Goal: Transaction & Acquisition: Purchase product/service

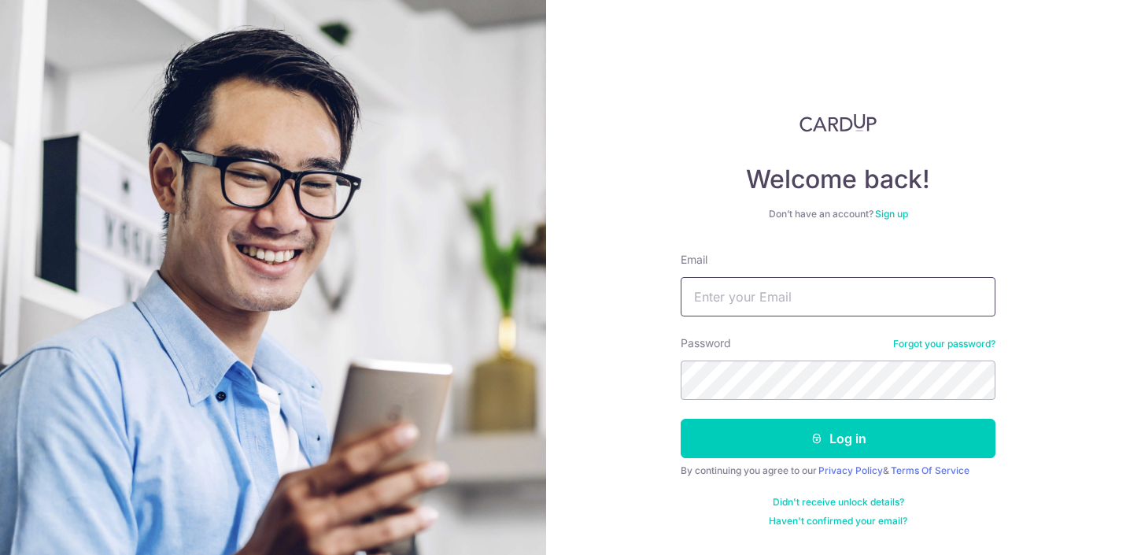
click at [740, 304] on input "Email" at bounding box center [838, 296] width 315 height 39
type input "andrewtgall@gmail.com"
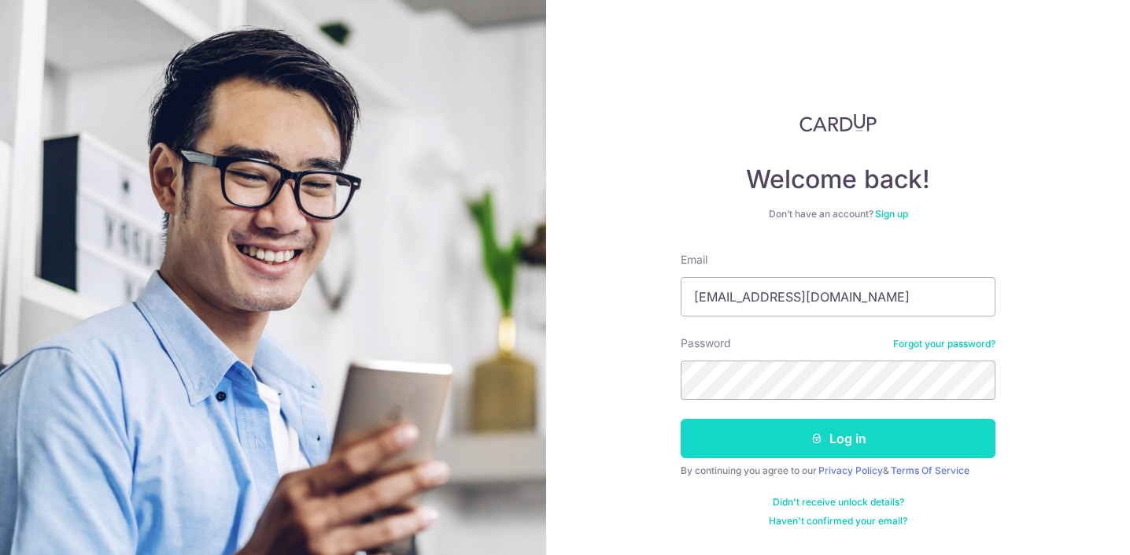
click at [831, 421] on button "Log in" at bounding box center [838, 438] width 315 height 39
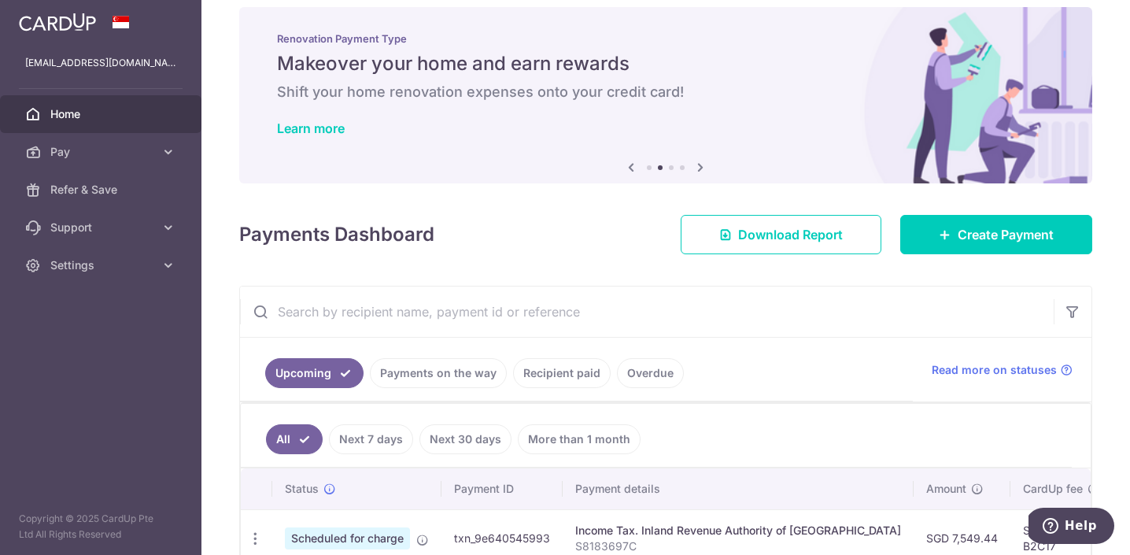
scroll to position [8, 0]
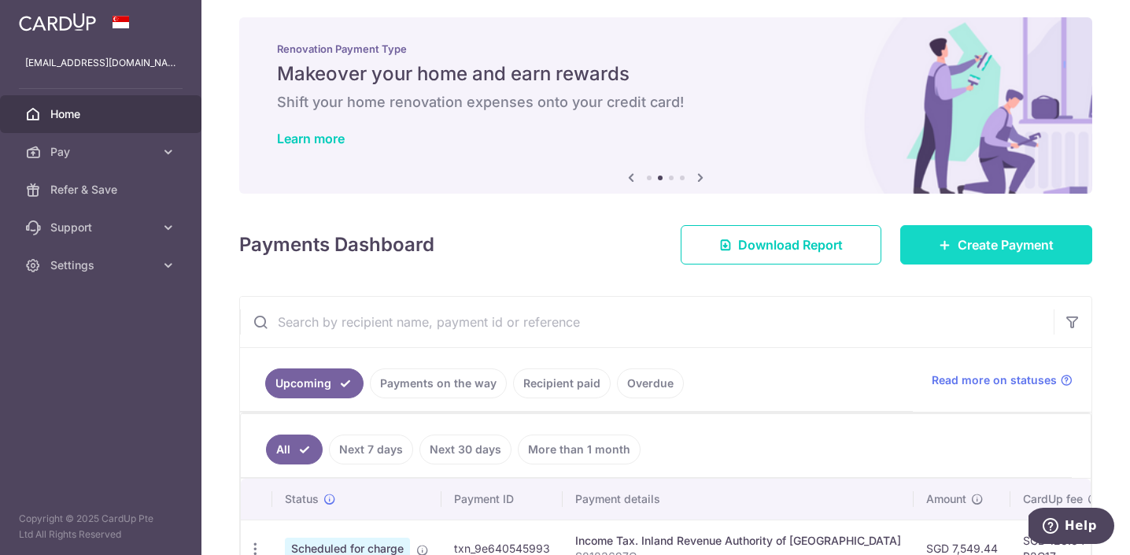
click at [963, 253] on span "Create Payment" at bounding box center [1006, 244] width 96 height 19
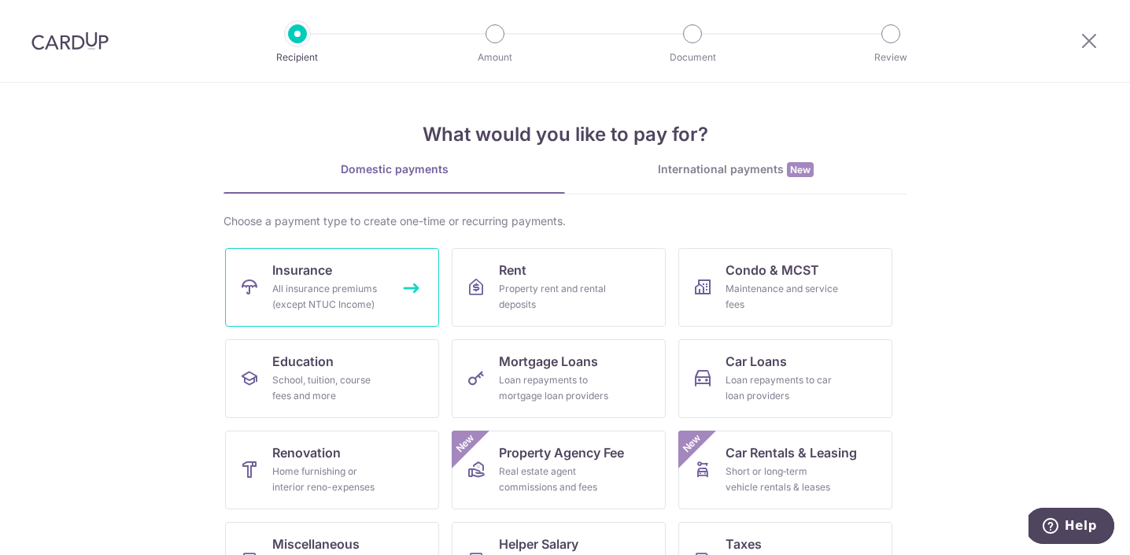
click at [376, 288] on div "All insurance premiums (except NTUC Income)" at bounding box center [328, 296] width 113 height 31
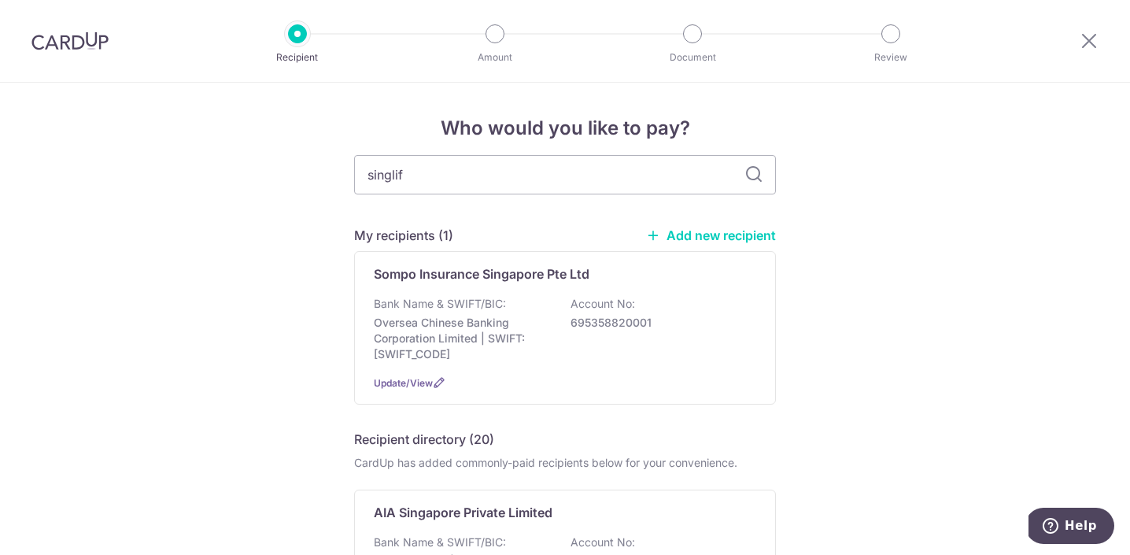
type input "singlife"
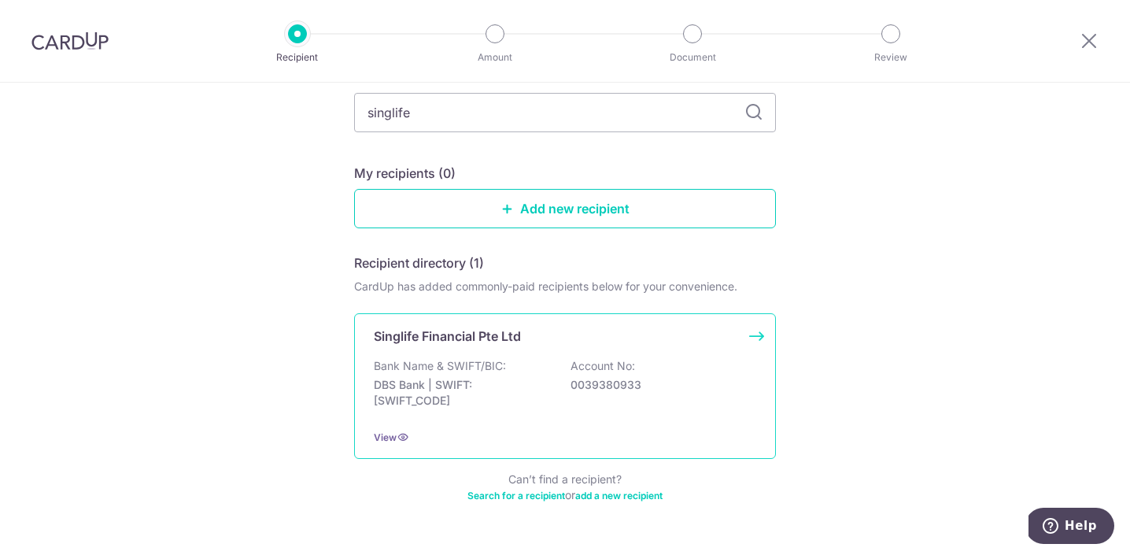
scroll to position [99, 0]
click at [434, 370] on p "Bank Name & SWIFT/BIC:" at bounding box center [440, 364] width 132 height 16
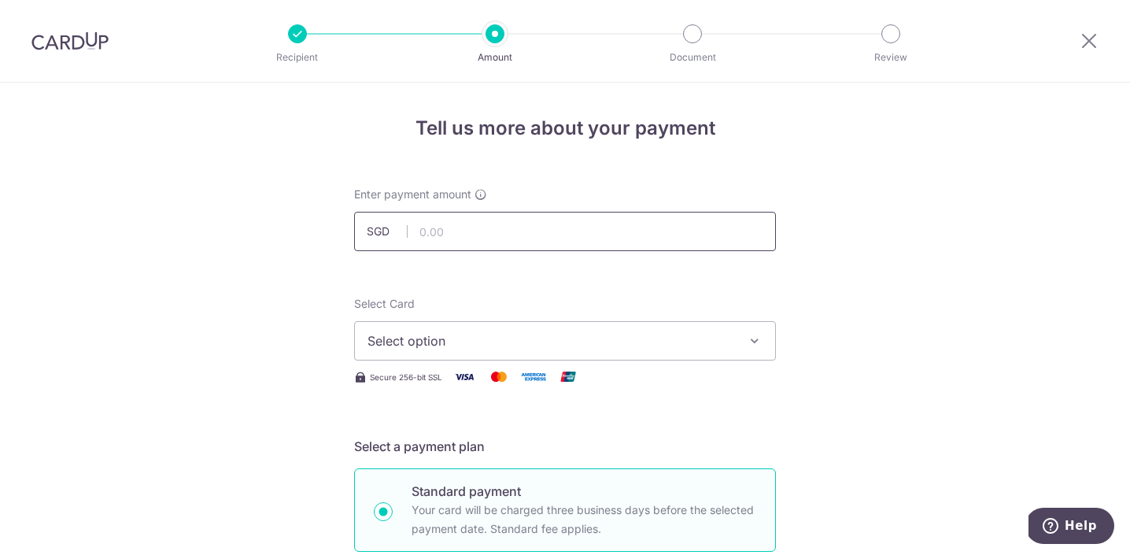
click at [460, 231] on input "text" at bounding box center [565, 231] width 422 height 39
paste input "3,453.65"
type input "3,453.65"
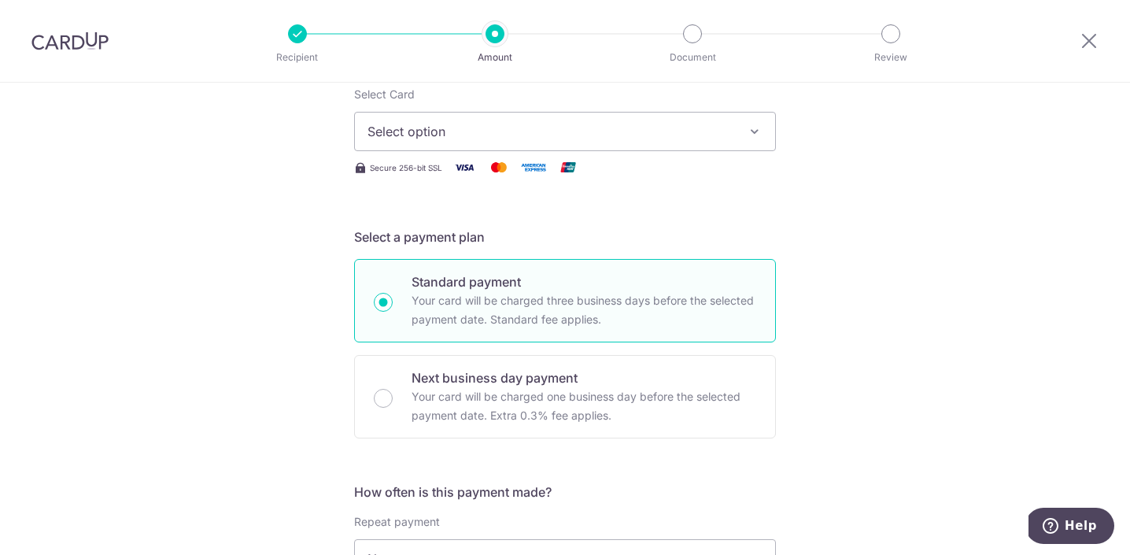
click at [441, 137] on span "Select option" at bounding box center [551, 131] width 367 height 19
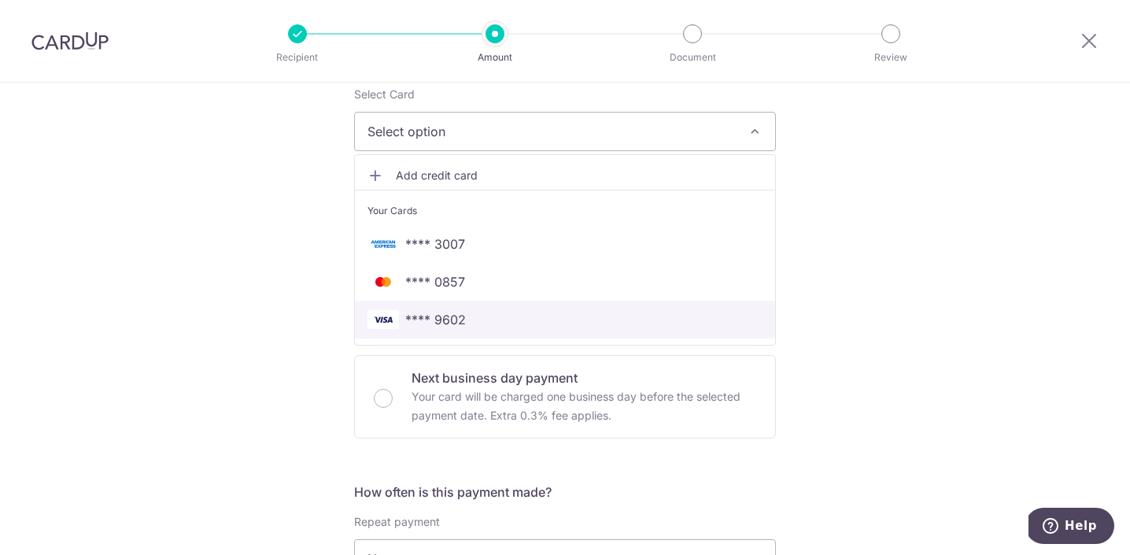
click at [457, 317] on span "**** 9602" at bounding box center [435, 319] width 61 height 19
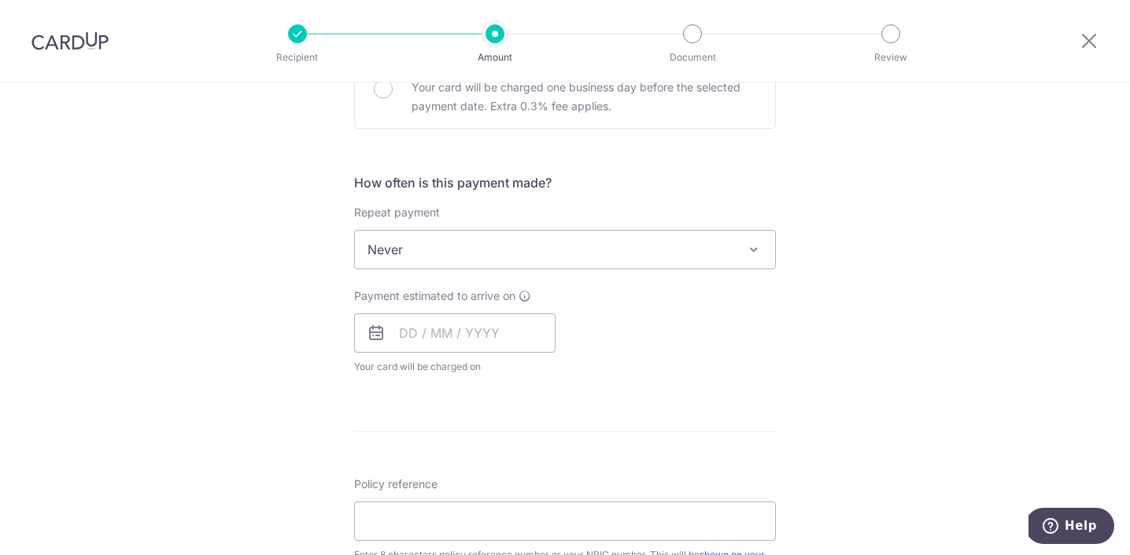
scroll to position [604, 0]
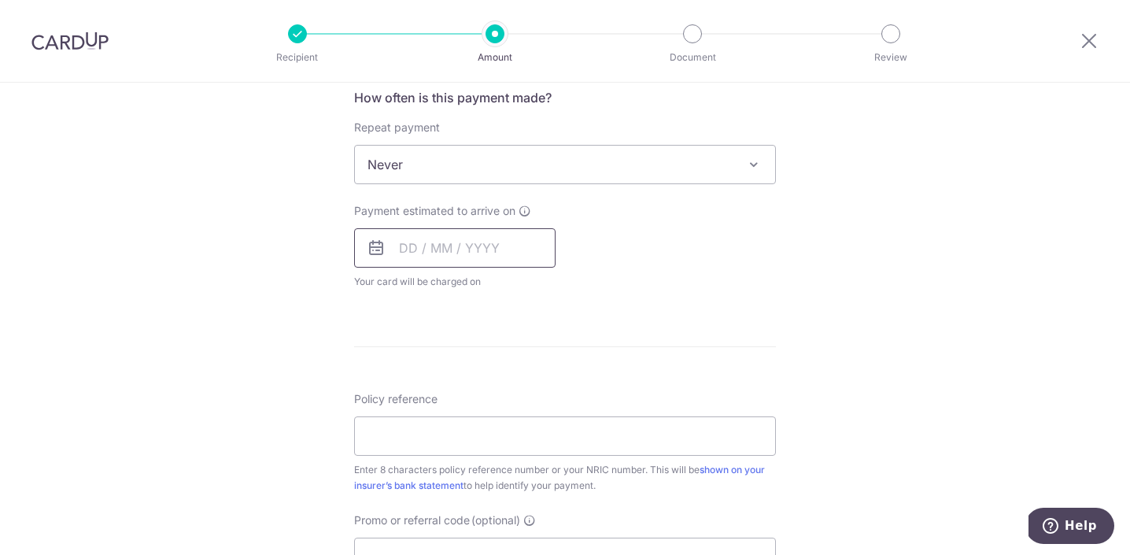
click at [416, 250] on input "text" at bounding box center [455, 247] width 202 height 39
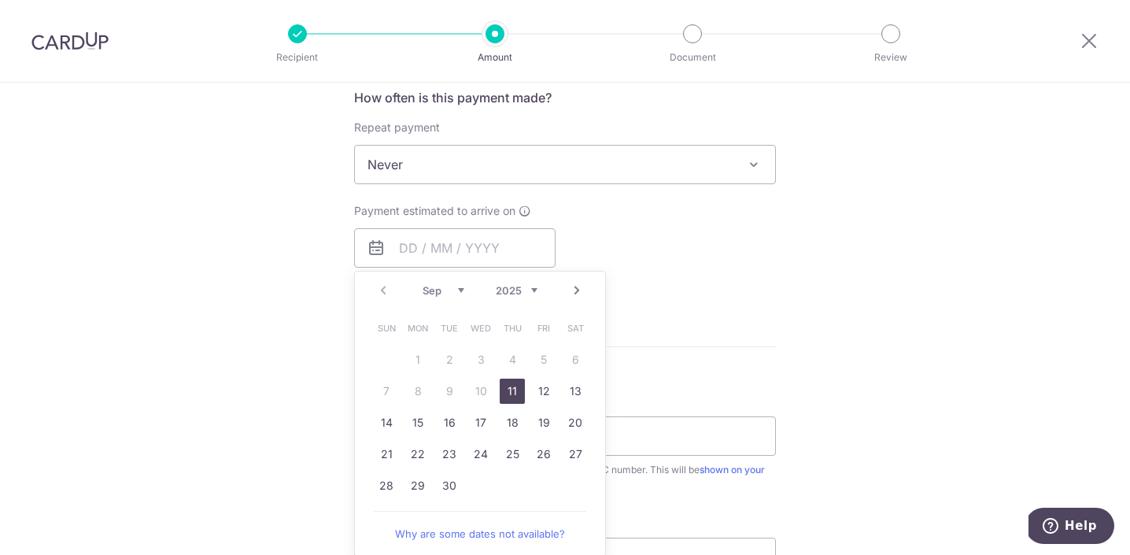
click at [517, 388] on link "11" at bounding box center [512, 391] width 25 height 25
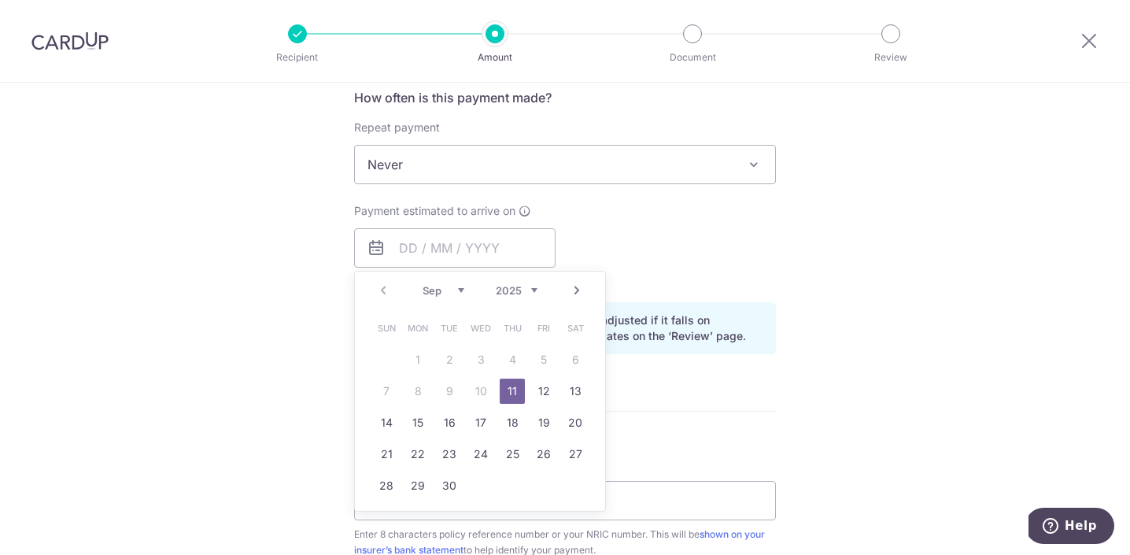
type input "11/09/2025"
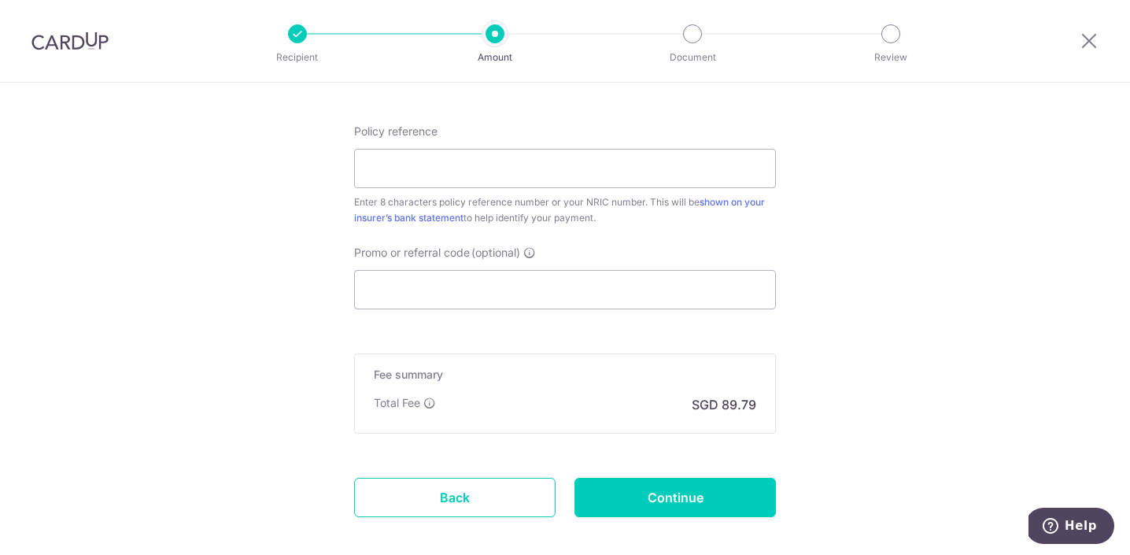
scroll to position [941, 0]
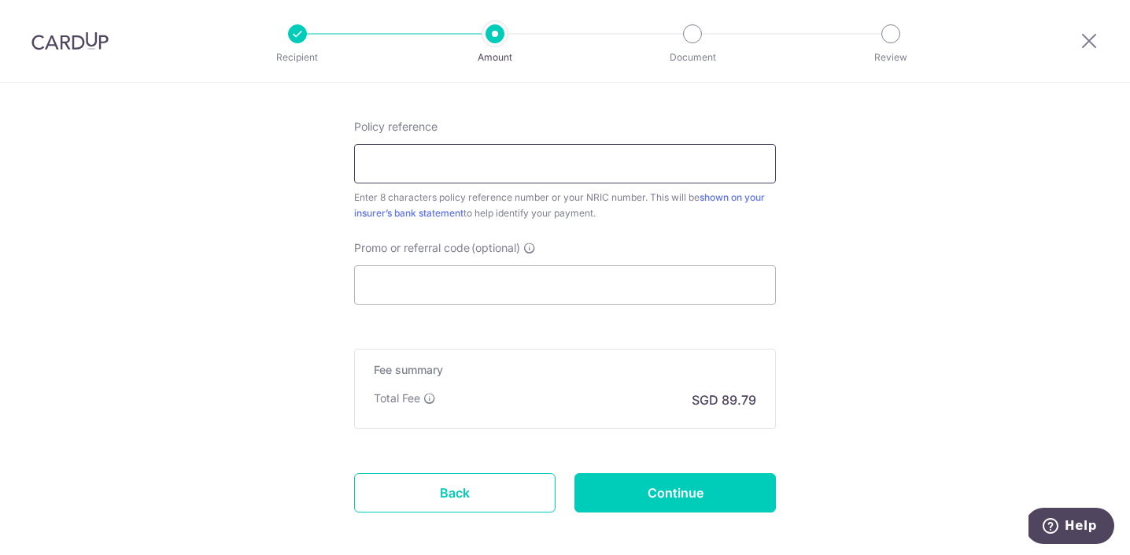
click at [407, 165] on input "Policy reference" at bounding box center [565, 163] width 422 height 39
click at [475, 174] on input "Policy reference" at bounding box center [565, 163] width 422 height 39
click at [493, 163] on input "Policy reference" at bounding box center [565, 163] width 422 height 39
paste input "82221367"
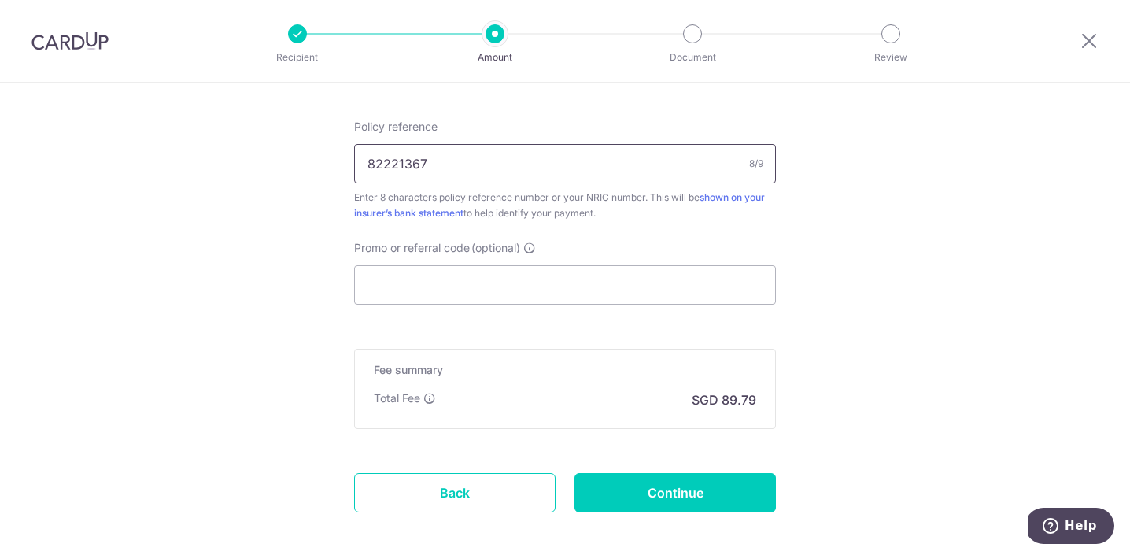
type input "82221367"
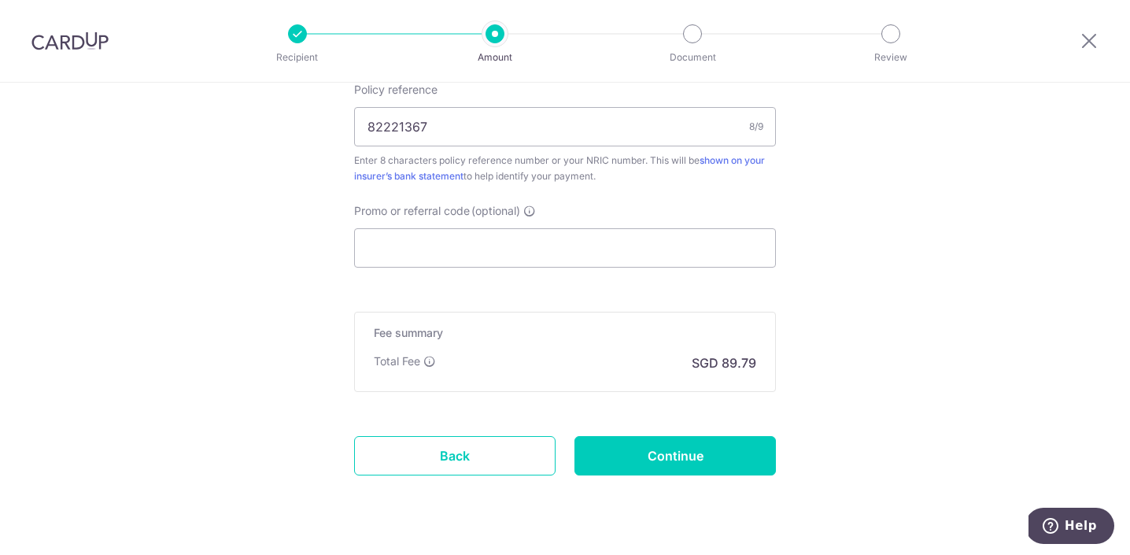
scroll to position [1016, 0]
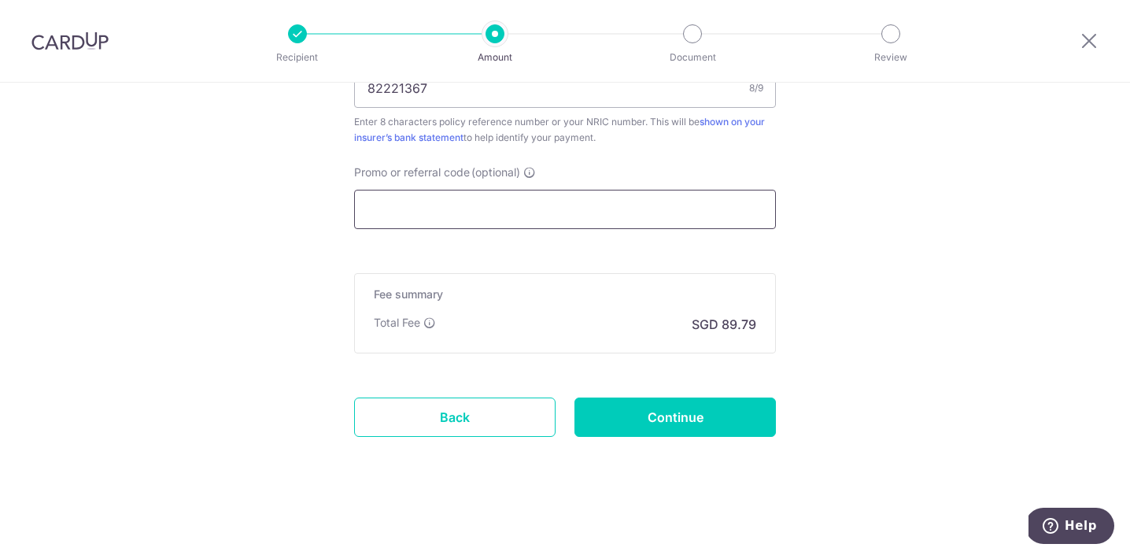
click at [409, 216] on input "Promo or referral code (optional)" at bounding box center [565, 209] width 422 height 39
paste input "B2C17"
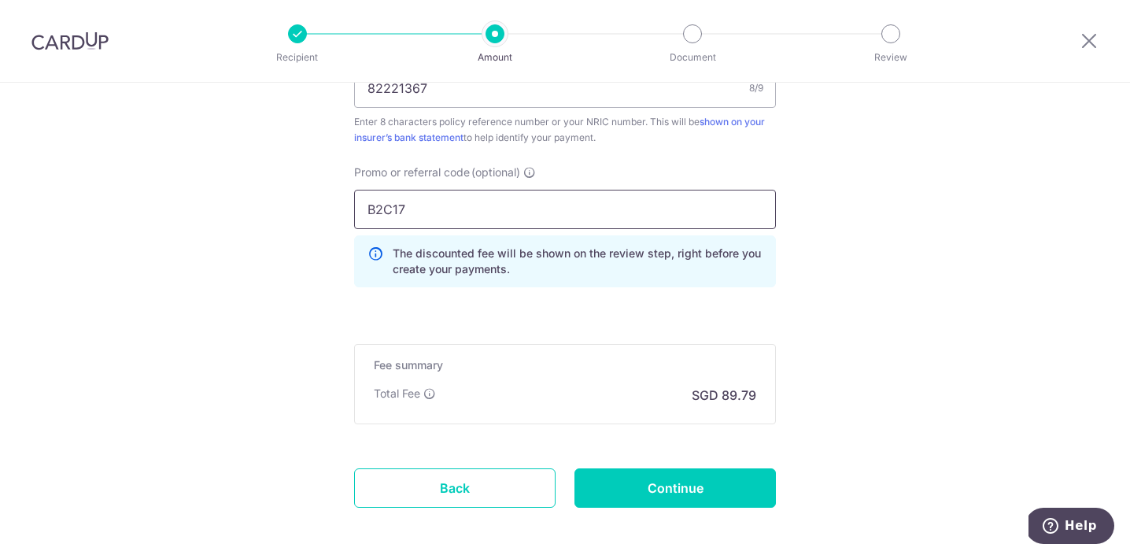
type input "B2C17"
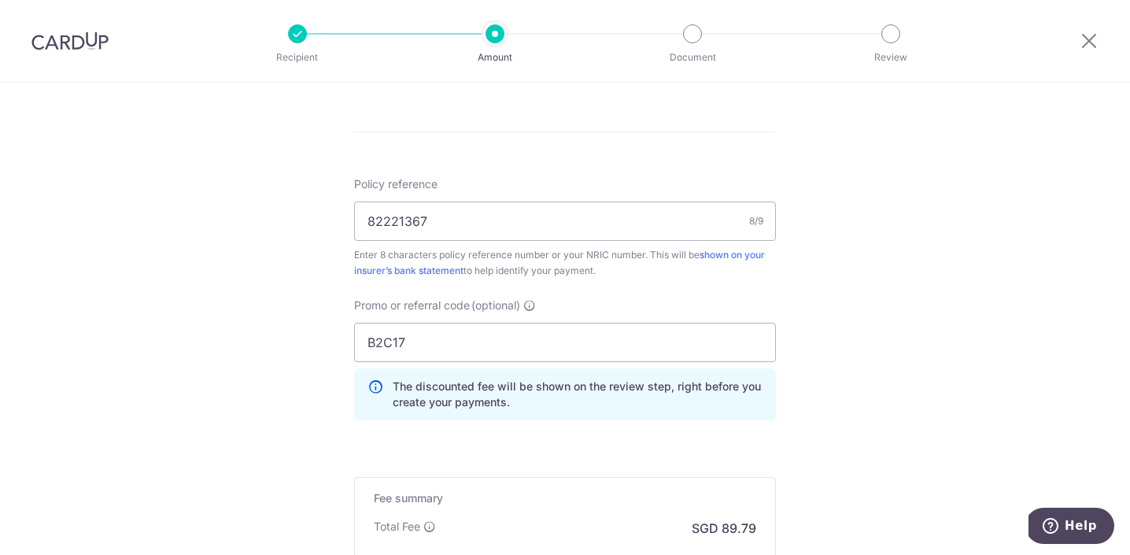
scroll to position [1087, 0]
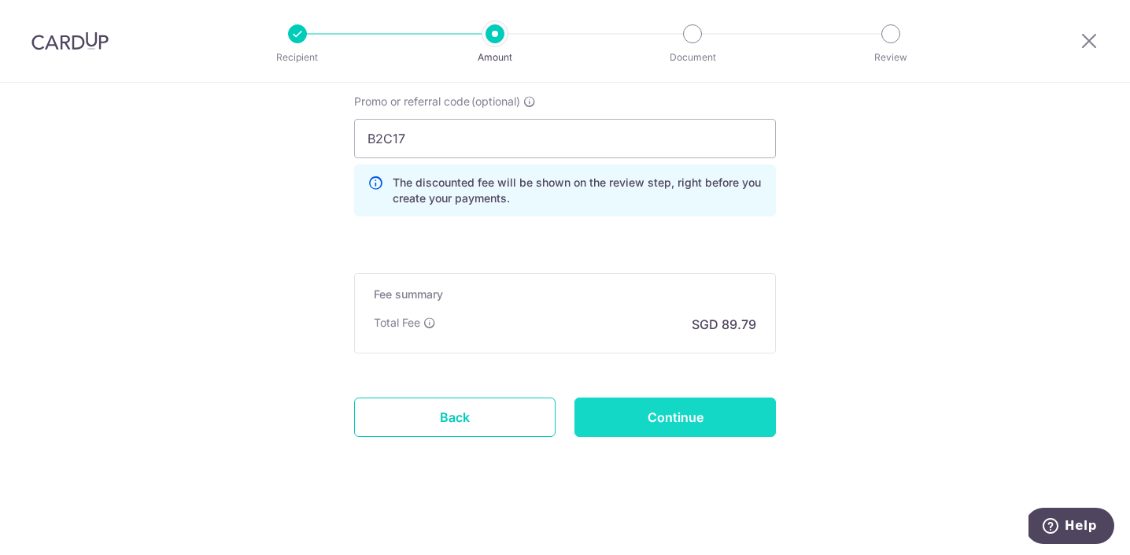
click at [635, 424] on input "Continue" at bounding box center [676, 417] width 202 height 39
type input "Create Schedule"
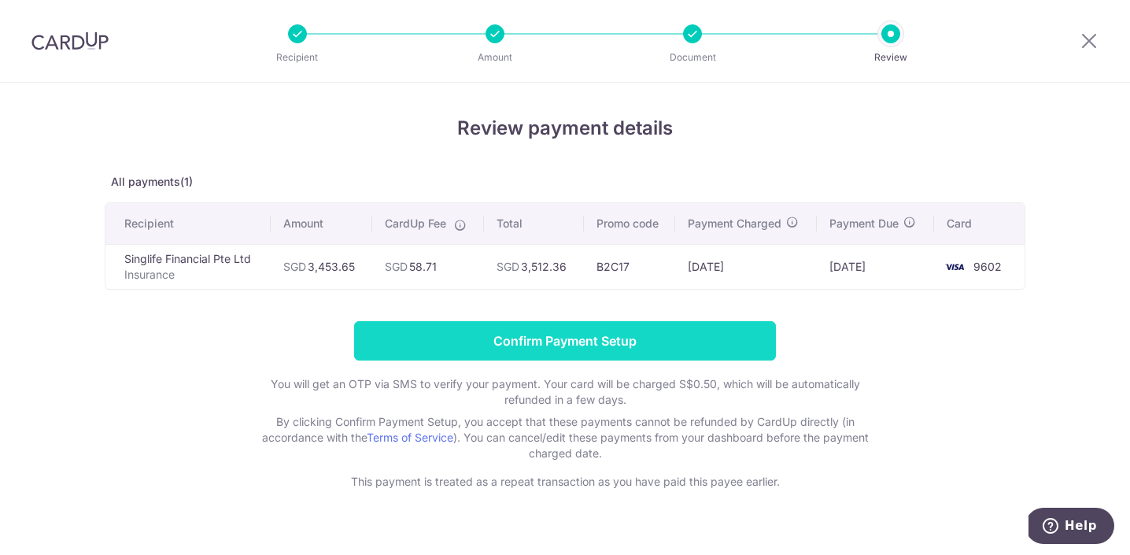
click at [527, 341] on input "Confirm Payment Setup" at bounding box center [565, 340] width 422 height 39
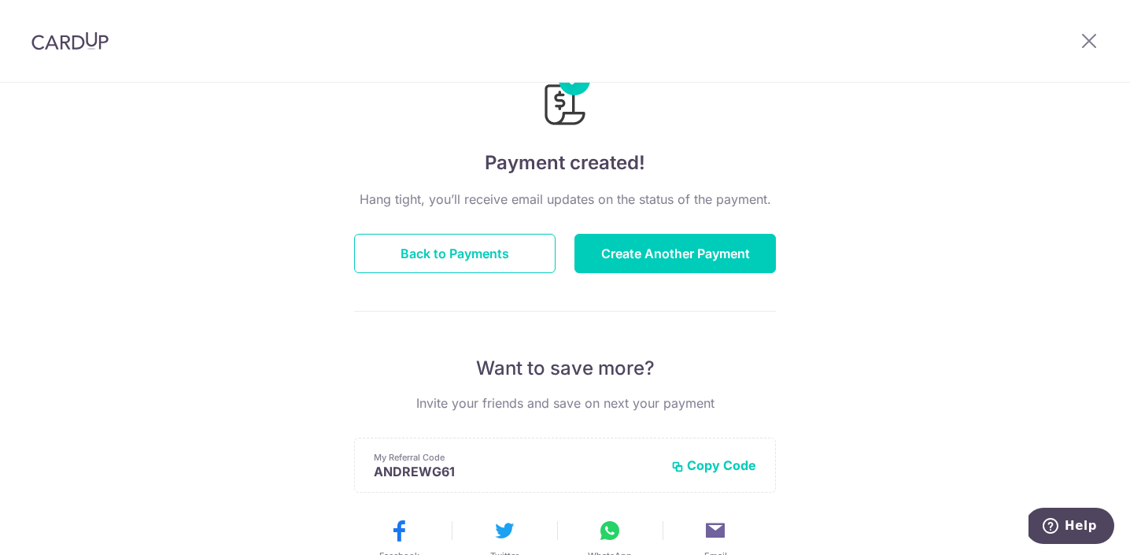
scroll to position [72, 0]
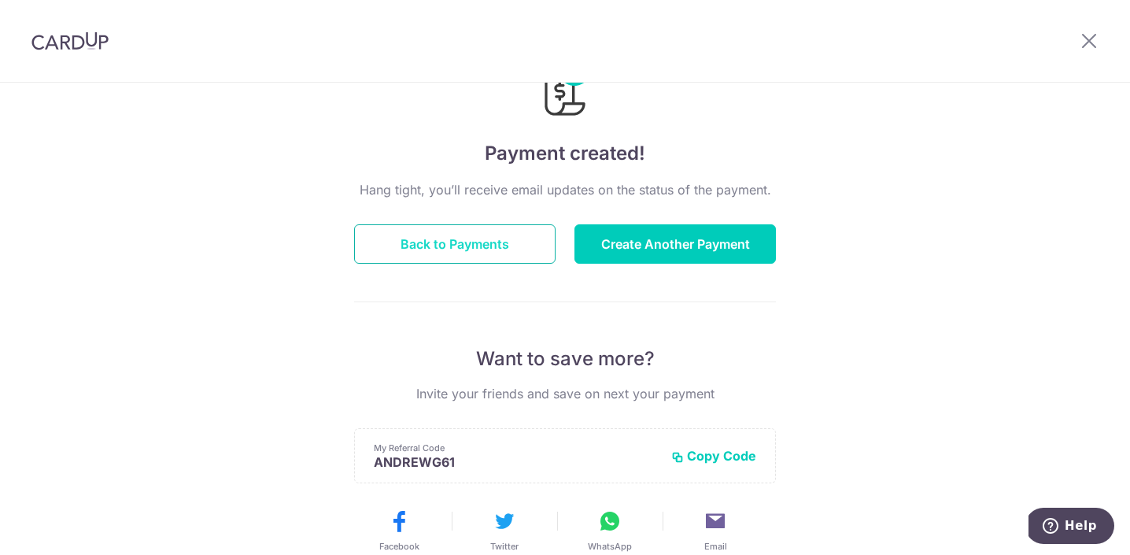
click at [481, 259] on button "Back to Payments" at bounding box center [455, 243] width 202 height 39
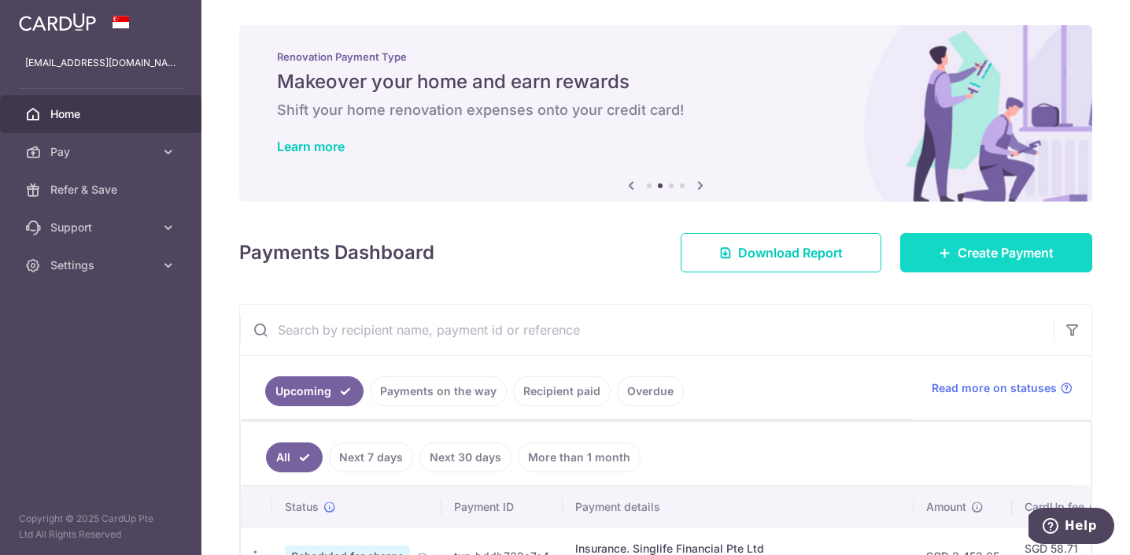
click at [989, 257] on span "Create Payment" at bounding box center [1006, 252] width 96 height 19
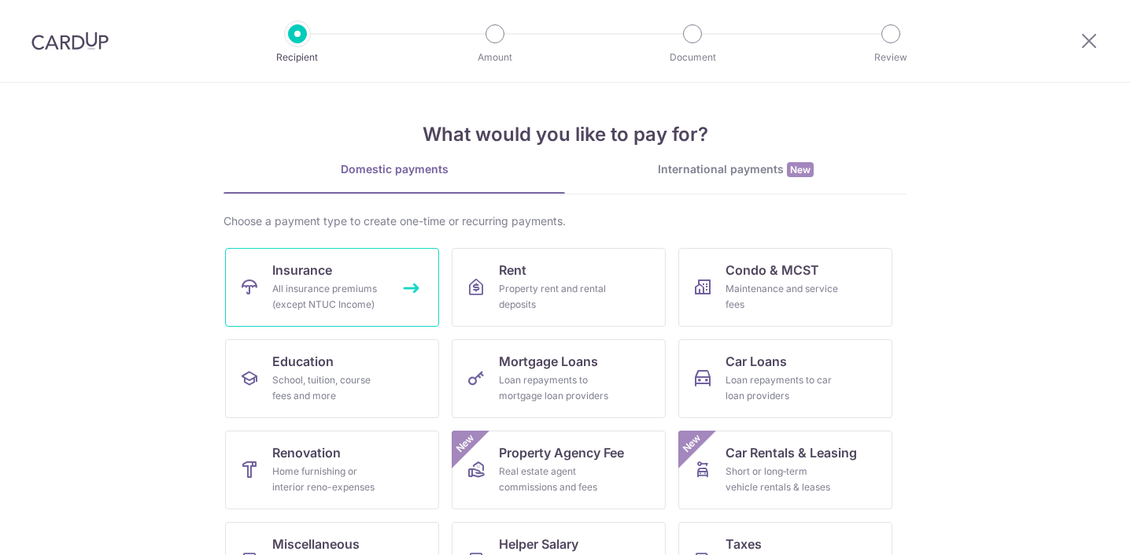
click at [316, 292] on div "All insurance premiums (except NTUC Income)" at bounding box center [328, 296] width 113 height 31
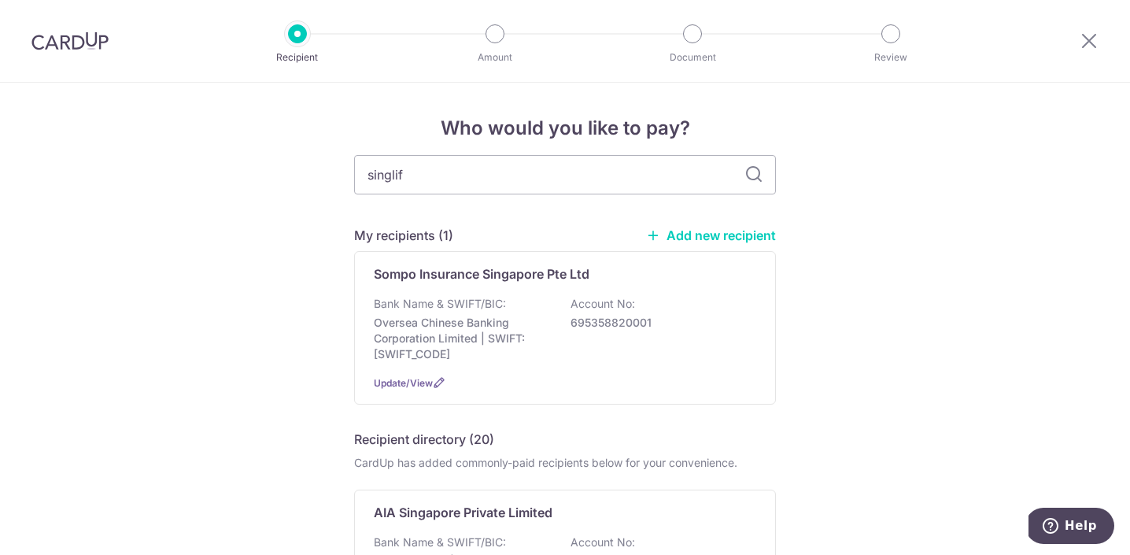
type input "singlife"
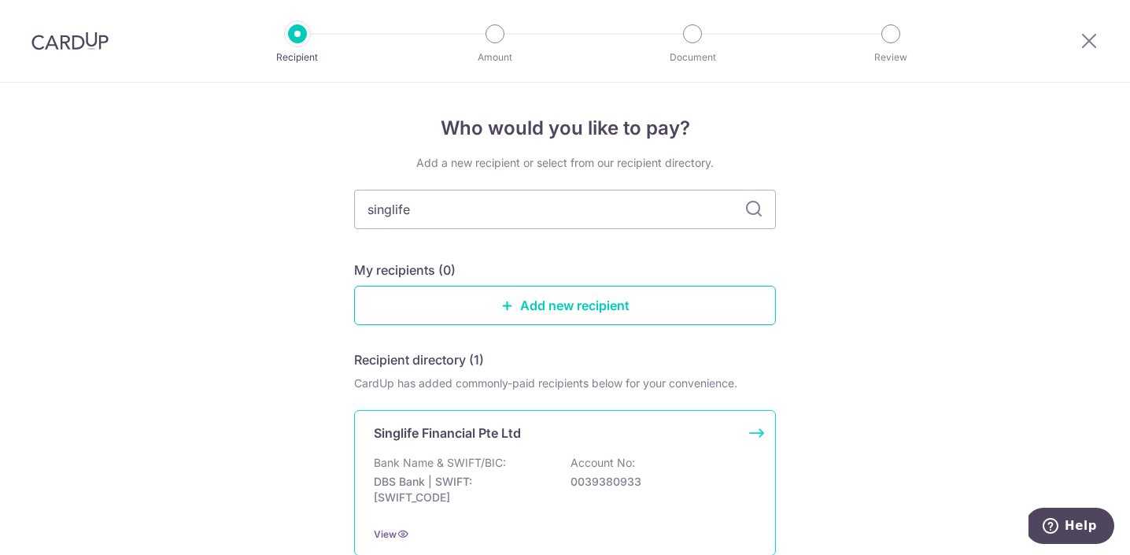
click at [430, 461] on p "Bank Name & SWIFT/BIC:" at bounding box center [440, 463] width 132 height 16
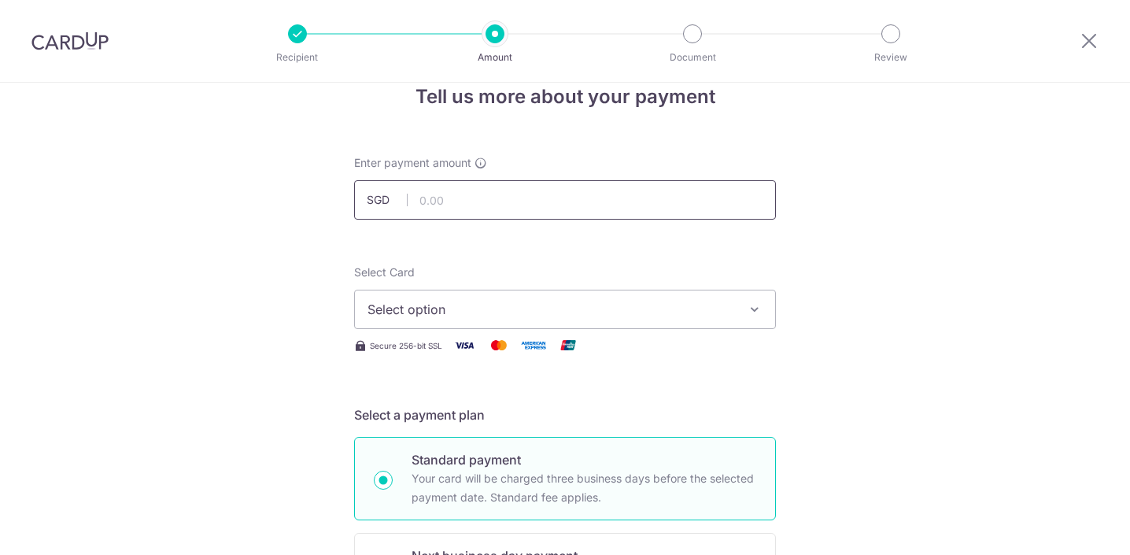
scroll to position [62, 0]
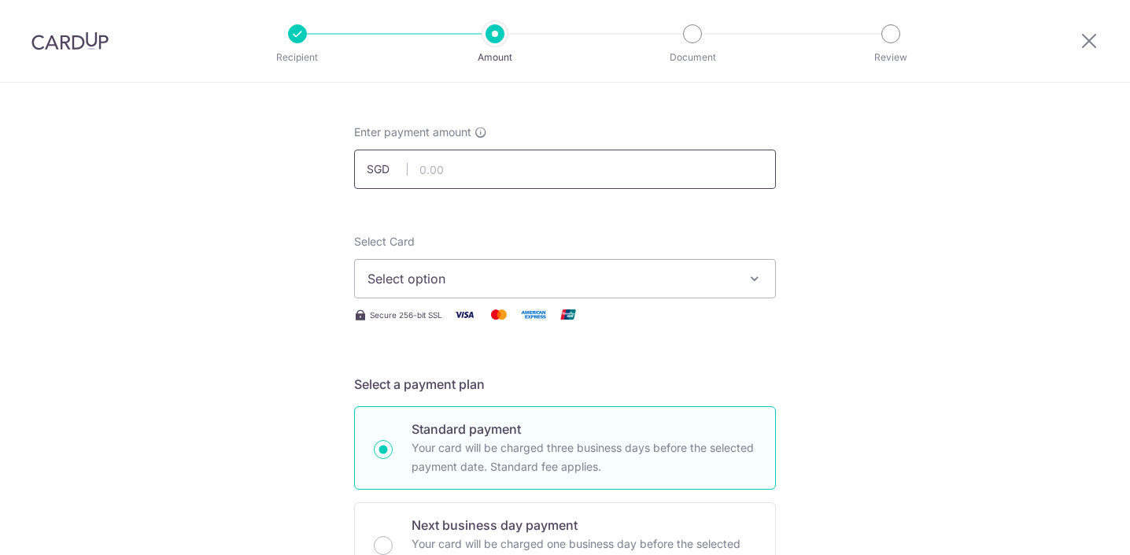
click at [449, 159] on input "text" at bounding box center [565, 169] width 422 height 39
paste input "1,529.95"
type input "1,529.95"
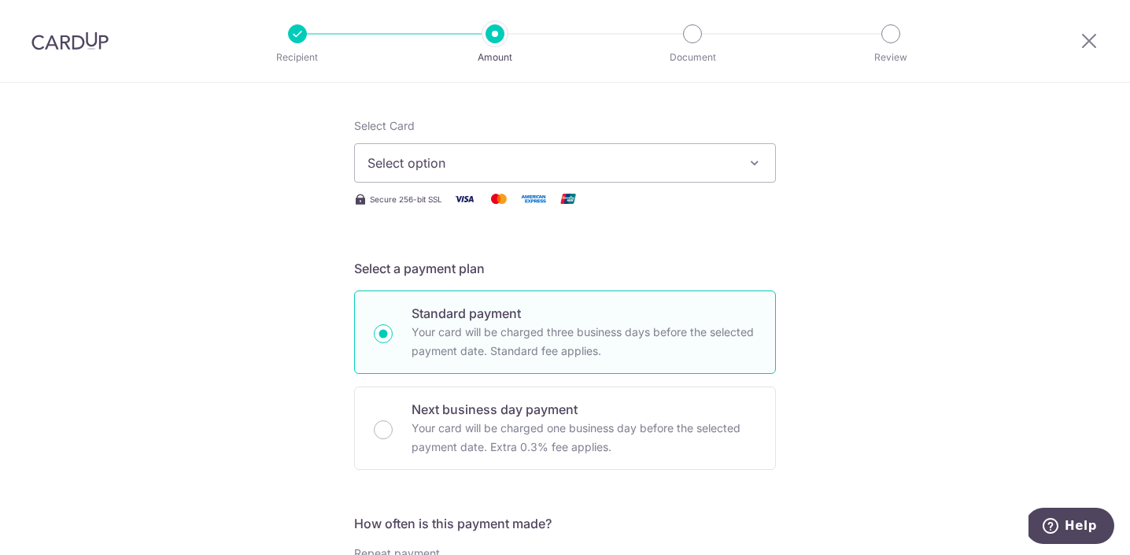
scroll to position [183, 0]
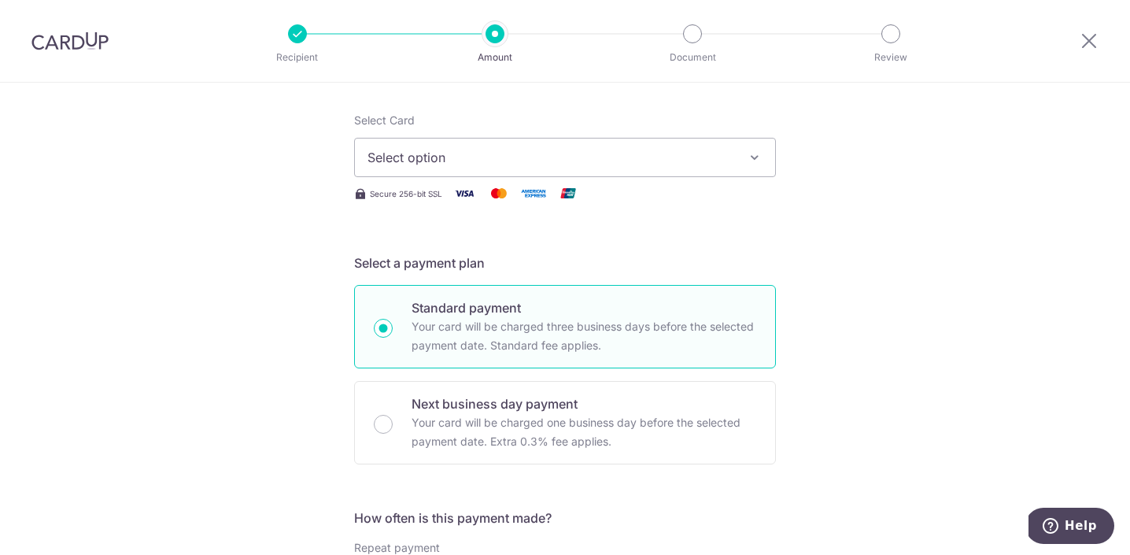
click at [442, 159] on span "Select option" at bounding box center [551, 157] width 367 height 19
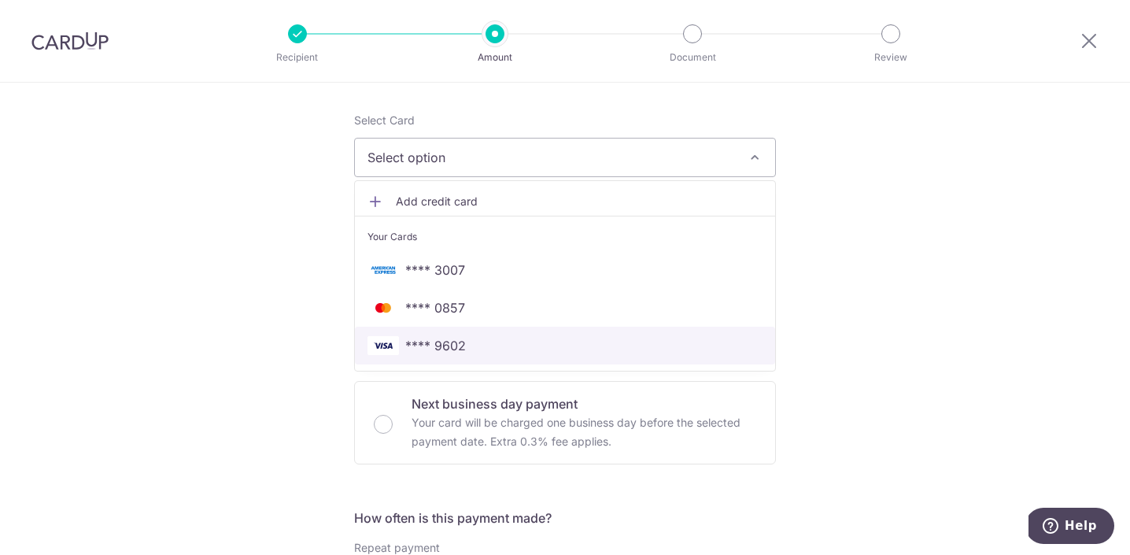
click at [405, 336] on span "**** 9602" at bounding box center [435, 345] width 61 height 19
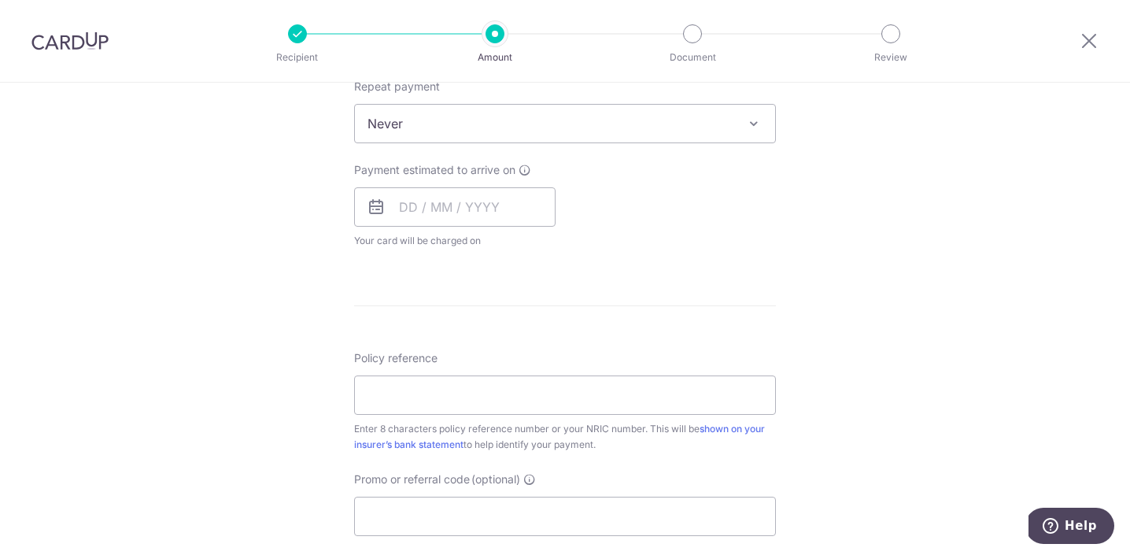
scroll to position [676, 0]
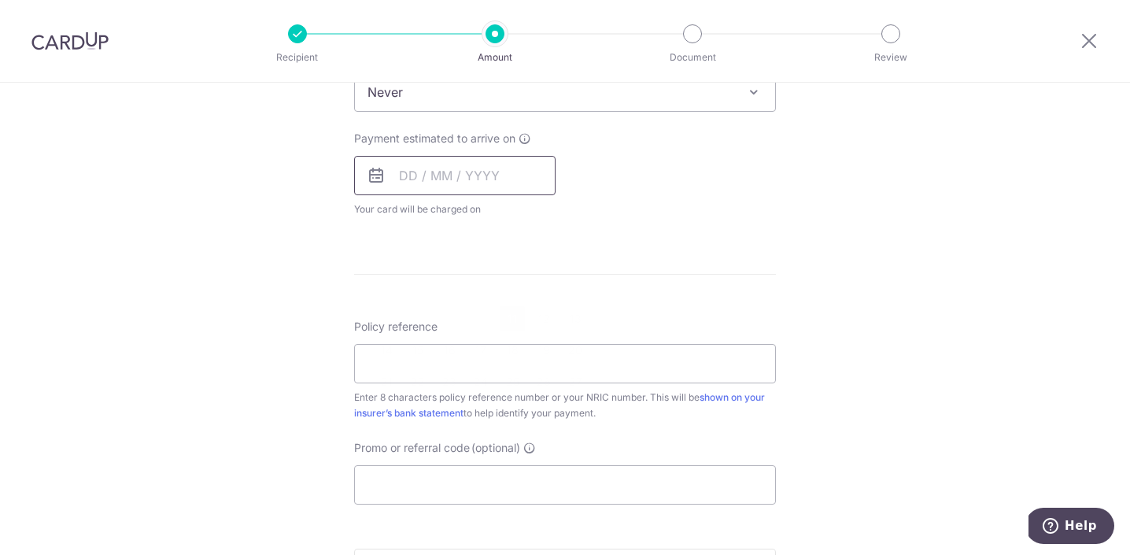
click at [413, 187] on input "text" at bounding box center [455, 175] width 202 height 39
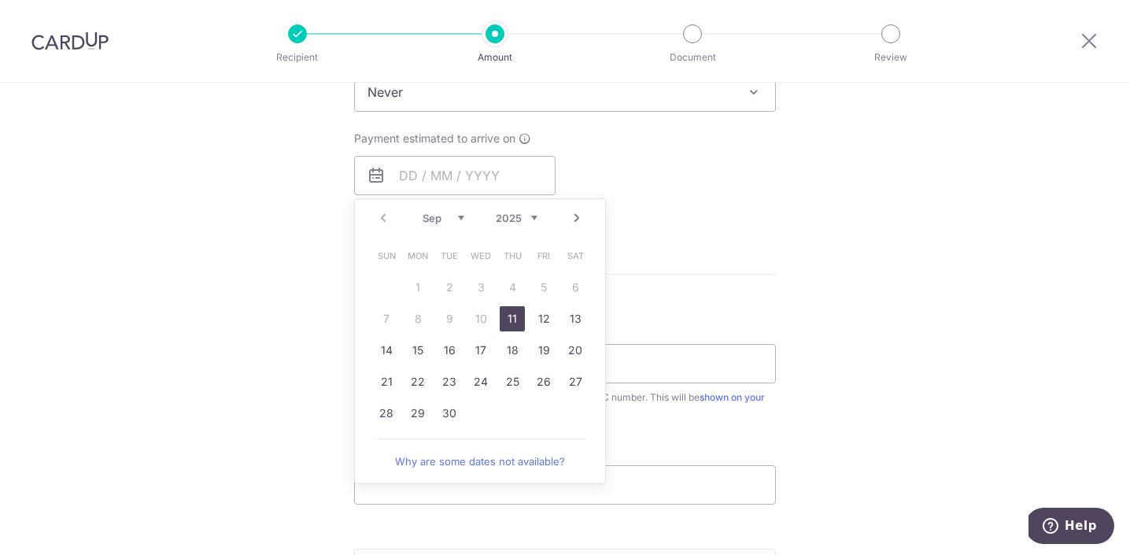
click at [515, 320] on link "11" at bounding box center [512, 318] width 25 height 25
click at [279, 276] on div "Tell us more about your payment Enter payment amount SGD 1,529.95 1529.95 Selec…" at bounding box center [565, 118] width 1130 height 1424
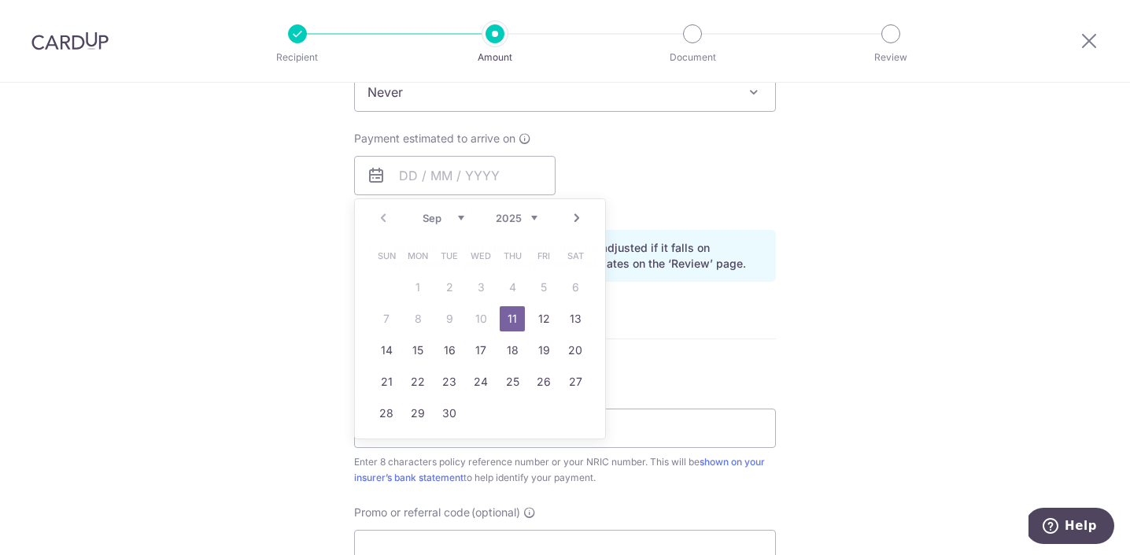
type input "11/09/2025"
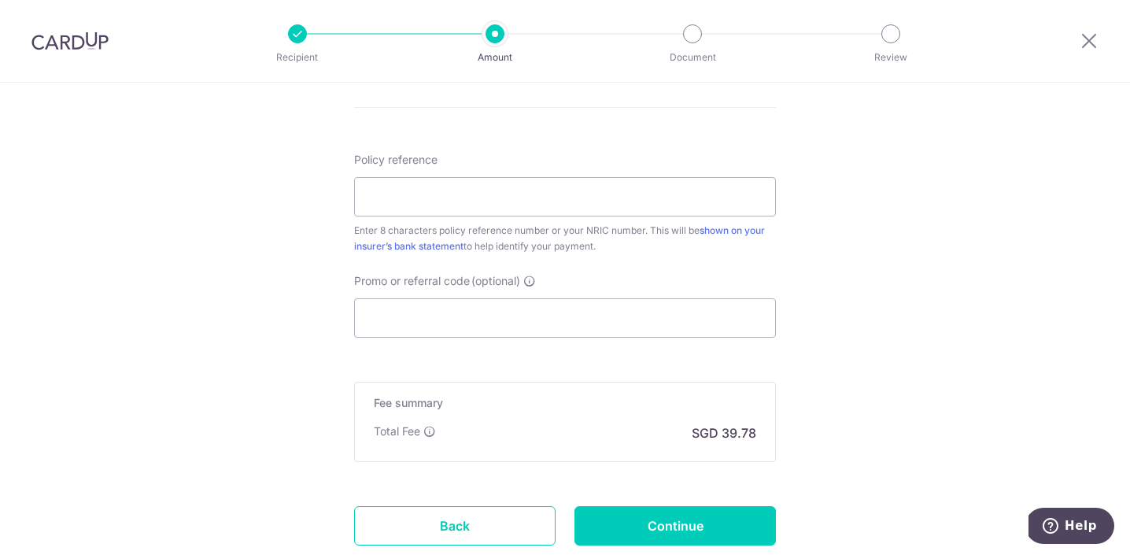
scroll to position [919, 0]
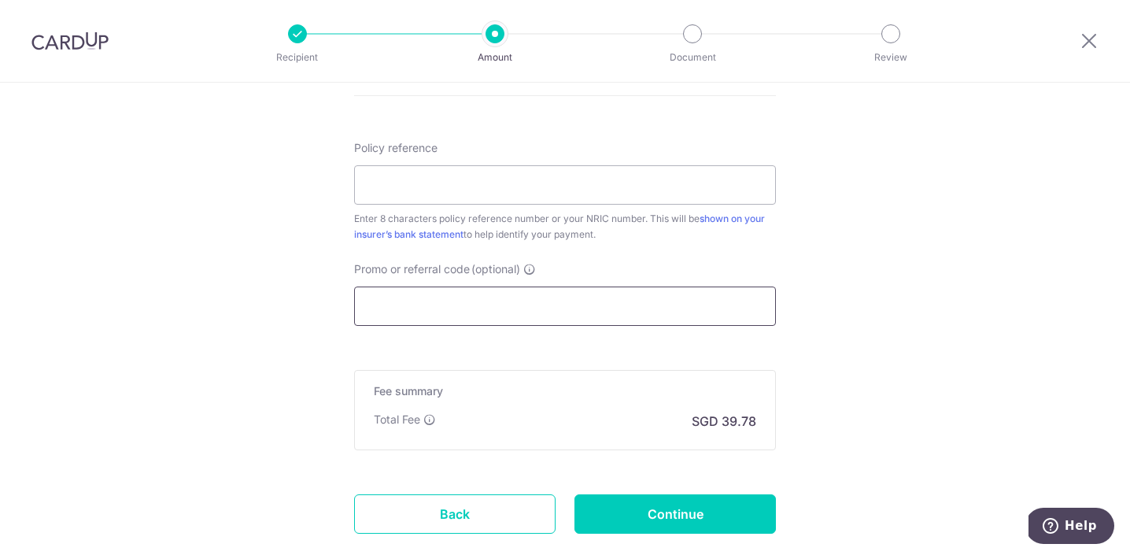
click at [405, 294] on input "Promo or referral code (optional)" at bounding box center [565, 306] width 422 height 39
paste input "82221385"
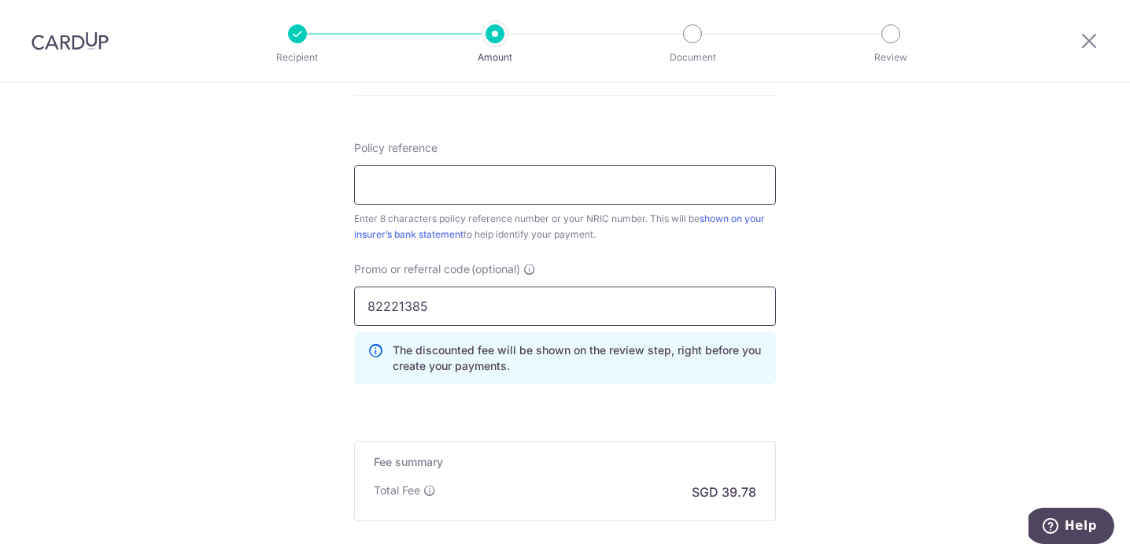
type input "82221385"
click at [392, 181] on input "Policy reference" at bounding box center [565, 184] width 422 height 39
paste input "82221385"
type input "82221385"
click at [391, 304] on input "82221385" at bounding box center [565, 306] width 422 height 39
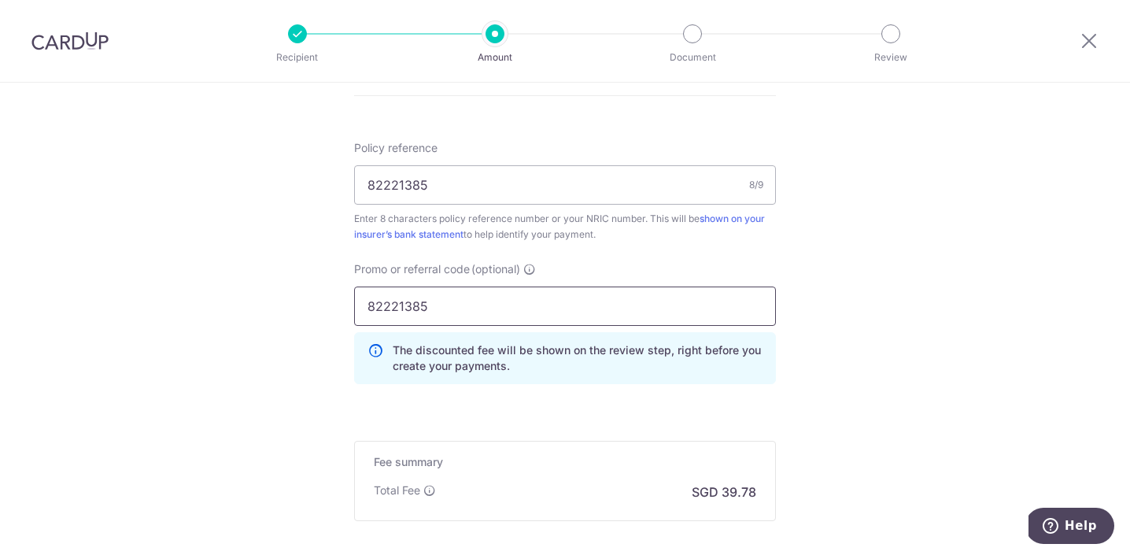
click at [391, 304] on input "82221385" at bounding box center [565, 306] width 422 height 39
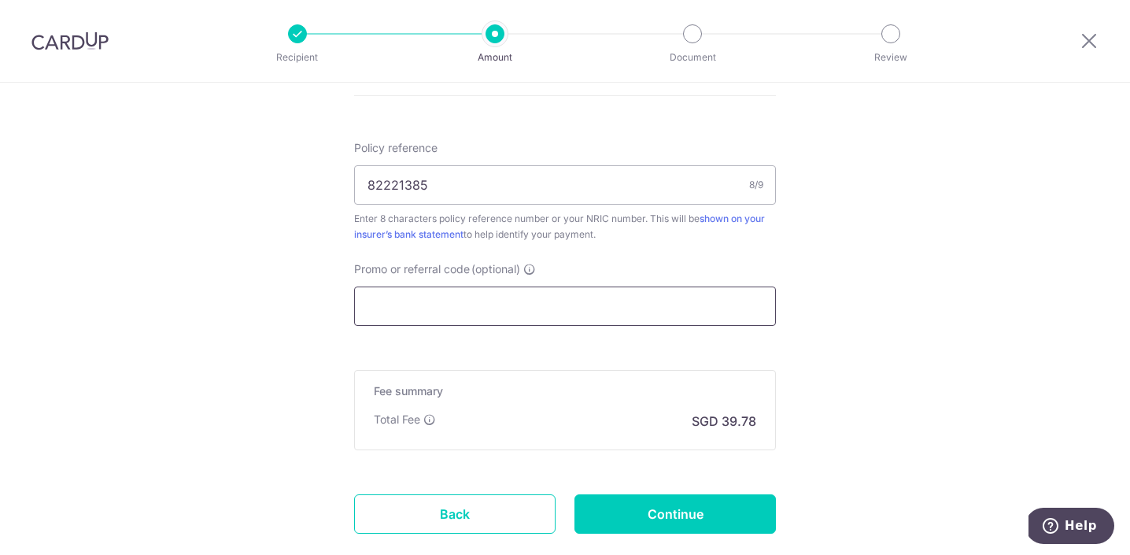
click at [412, 307] on input "Promo or referral code (optional)" at bounding box center [565, 306] width 422 height 39
type input "B"
paste input "B2C17"
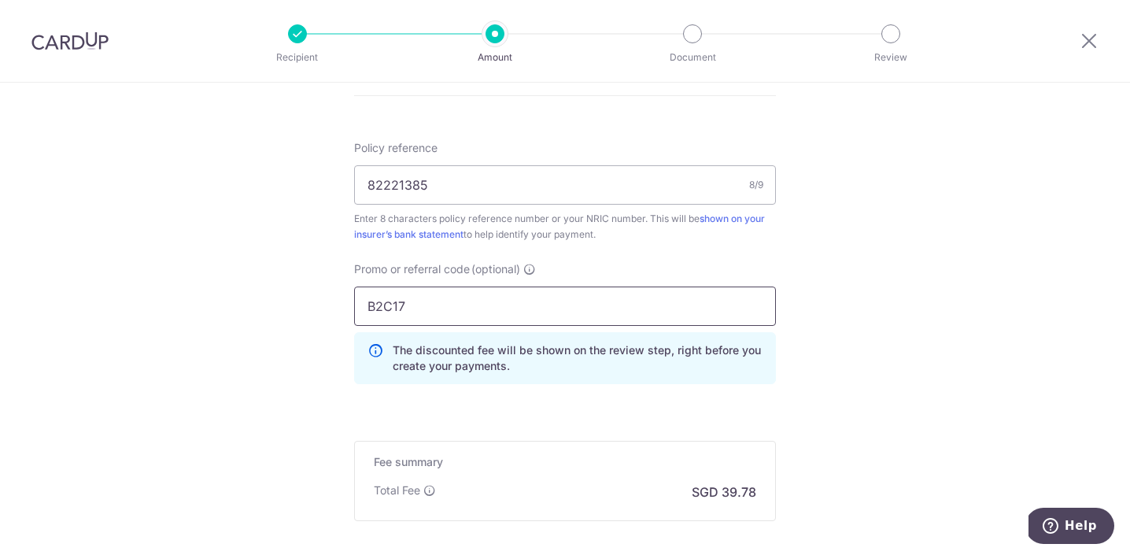
type input "B2C17"
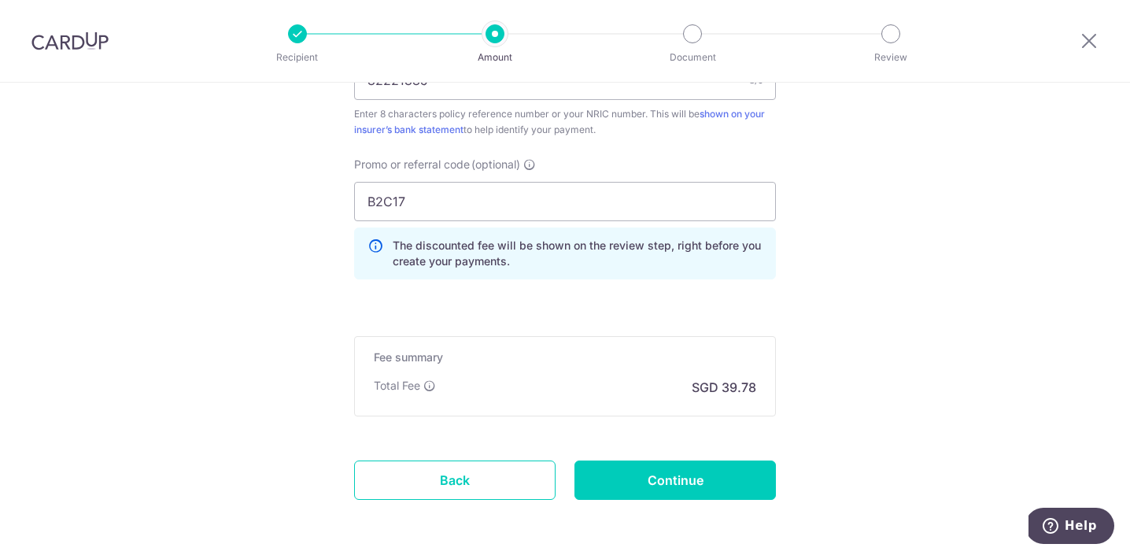
scroll to position [1087, 0]
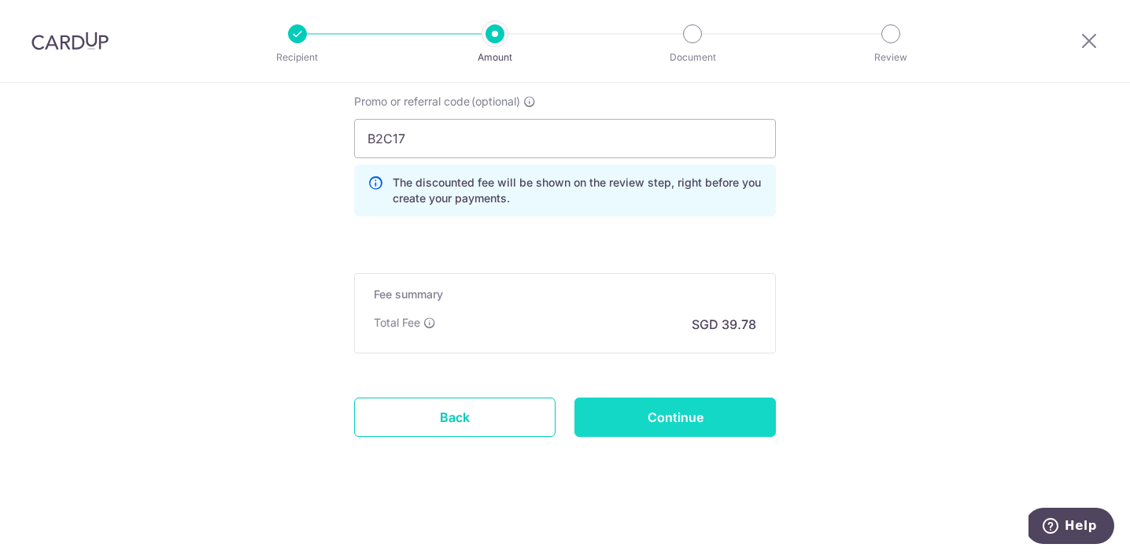
click at [632, 425] on input "Continue" at bounding box center [676, 417] width 202 height 39
type input "Create Schedule"
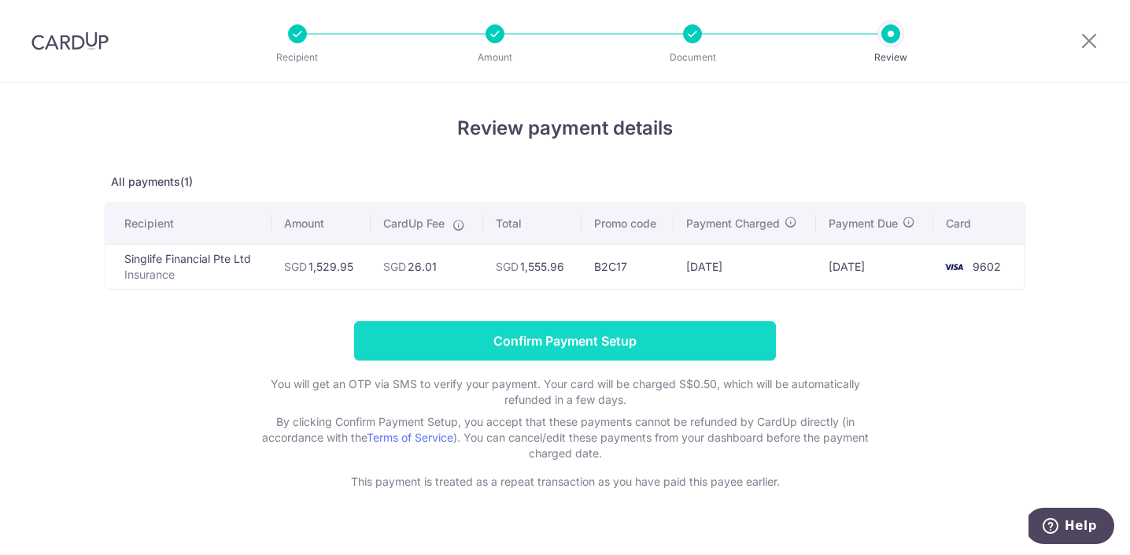
click at [579, 335] on input "Confirm Payment Setup" at bounding box center [565, 340] width 422 height 39
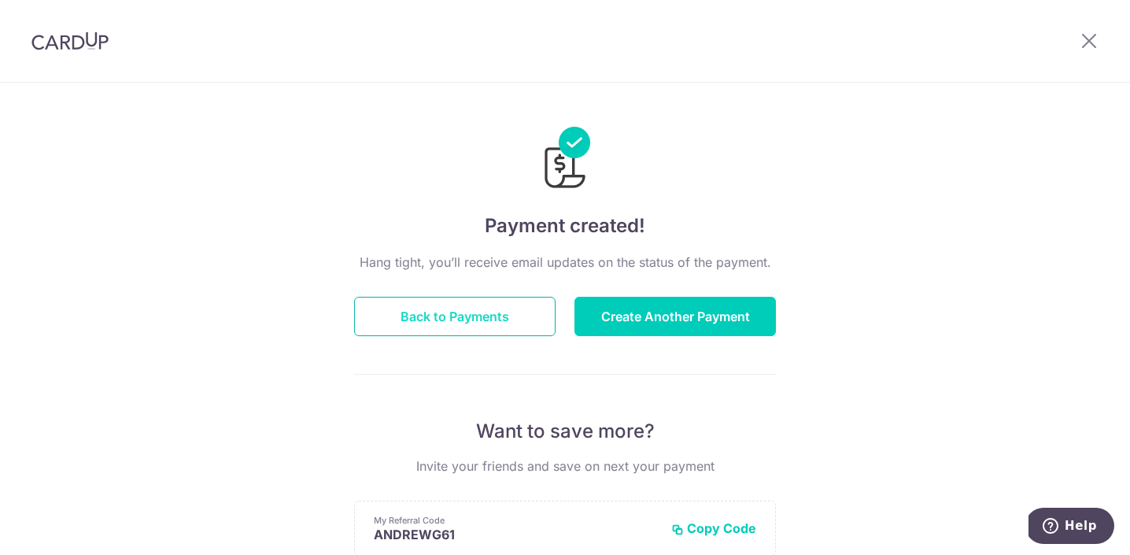
click at [441, 313] on button "Back to Payments" at bounding box center [455, 316] width 202 height 39
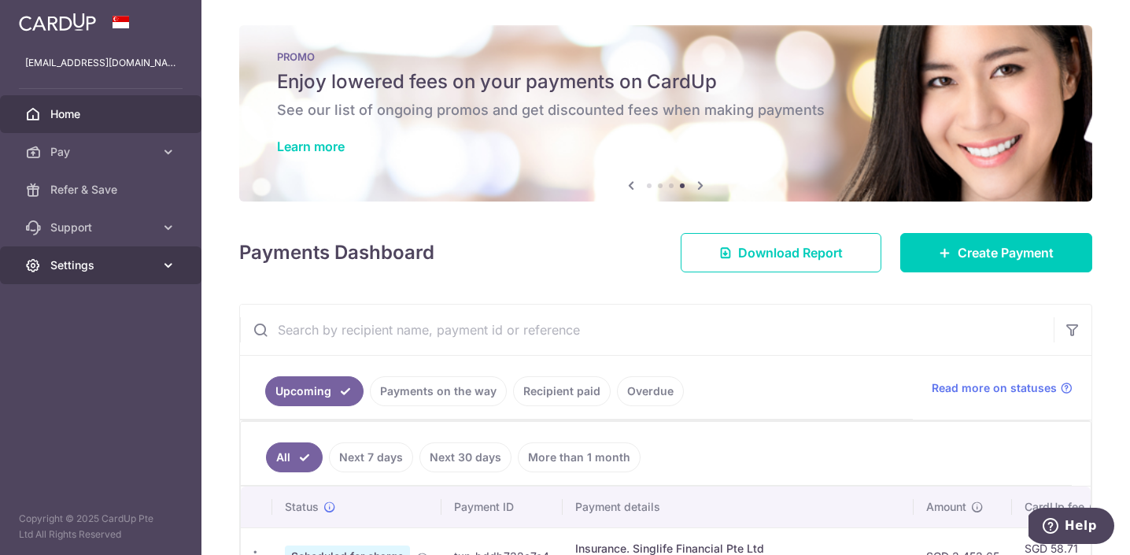
click at [172, 265] on icon at bounding box center [169, 265] width 16 height 16
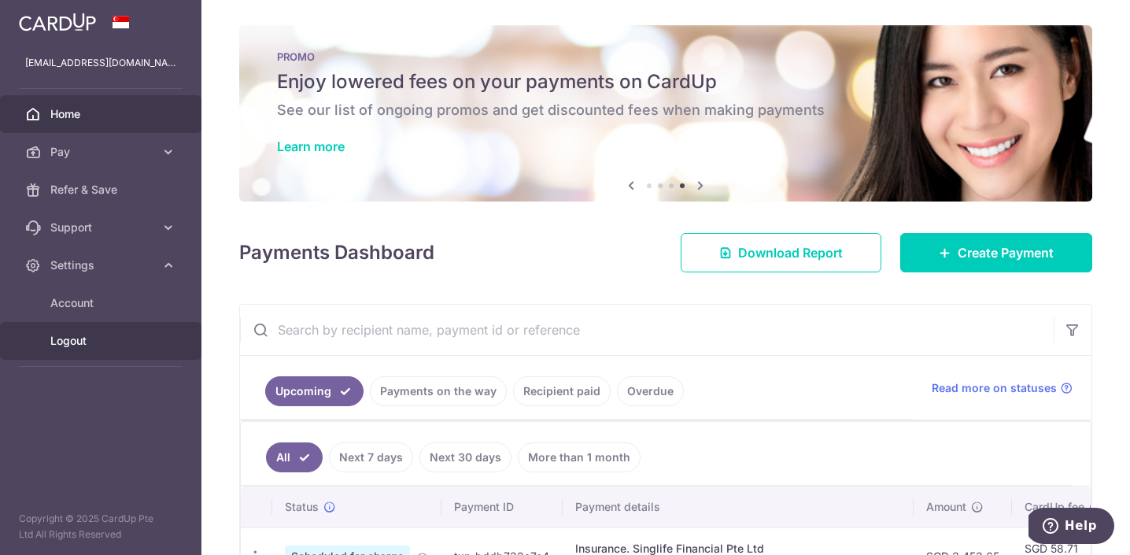
click at [76, 342] on span "Logout" at bounding box center [102, 341] width 104 height 16
